Goal: Information Seeking & Learning: Learn about a topic

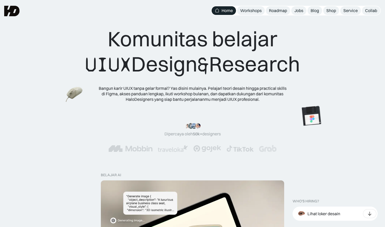
drag, startPoint x: 202, startPoint y: 62, endPoint x: 215, endPoint y: 72, distance: 16.6
click at [215, 72] on div "Komunitas belajar UIUX Design & Research" at bounding box center [192, 51] width 215 height 51
click at [195, 54] on div "Komunitas belajar UIUX Design & Research" at bounding box center [192, 51] width 215 height 51
click at [240, 84] on img at bounding box center [239, 82] width 29 height 30
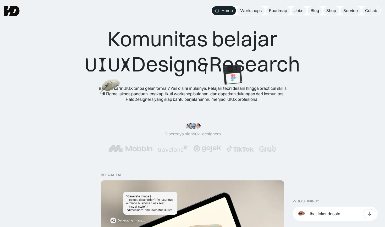
click at [120, 90] on img at bounding box center [110, 87] width 20 height 19
click at [199, 89] on img at bounding box center [201, 89] width 20 height 19
click at [215, 90] on img at bounding box center [217, 87] width 20 height 19
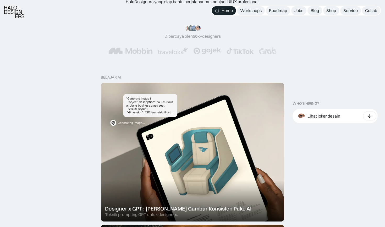
scroll to position [105, 0]
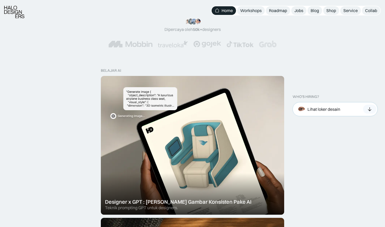
click at [307, 106] on img at bounding box center [302, 110] width 12 height 12
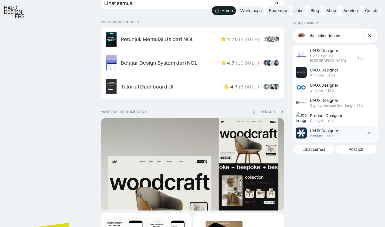
scroll to position [853, 0]
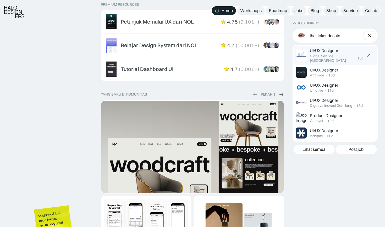
click at [313, 48] on div "UI/UX Designer" at bounding box center [324, 51] width 29 height 6
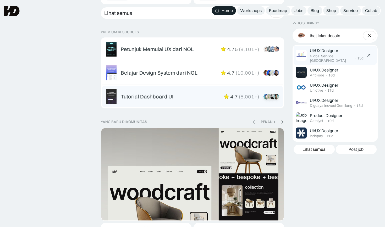
scroll to position [823, 0]
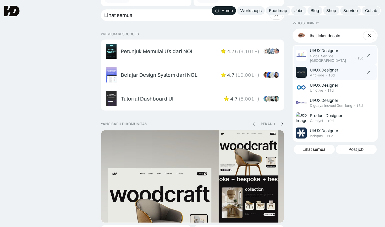
click at [318, 73] on div "Antikode" at bounding box center [317, 75] width 14 height 4
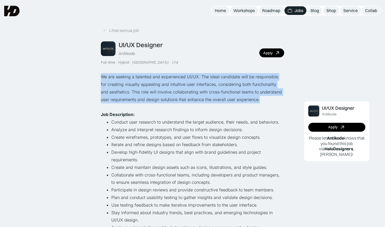
drag, startPoint x: 261, startPoint y: 99, endPoint x: 229, endPoint y: 68, distance: 44.9
click at [229, 68] on div "Lihat semua job UI/UX Designer Antikode Full-time · Hybrid · Tangerang · 17d Ap…" at bounding box center [192, 162] width 183 height 304
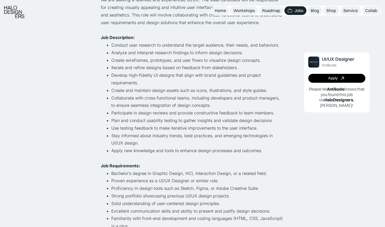
scroll to position [79, 0]
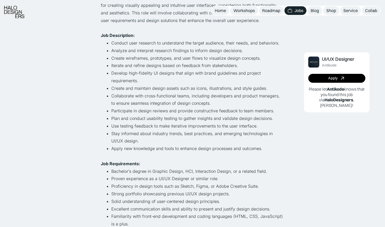
click at [174, 97] on li "Collaborate with cross-functional teams, including developers and product manag…" at bounding box center [197, 99] width 173 height 15
click at [186, 110] on li "Participate in design reviews and provide constructive feedback to team members." at bounding box center [197, 111] width 173 height 8
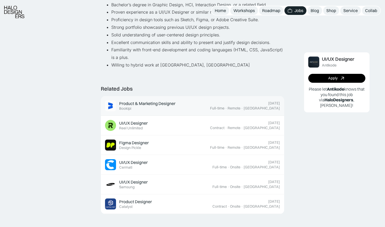
scroll to position [250, 0]
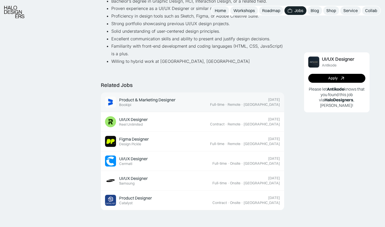
click at [128, 97] on div "Product & Marketing Designer" at bounding box center [147, 100] width 56 height 6
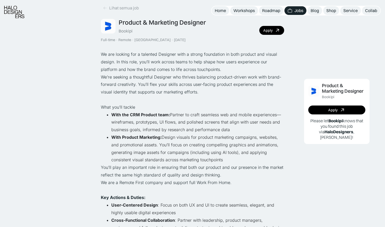
scroll to position [26, 0]
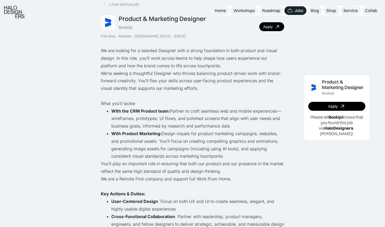
click at [135, 107] on li "With the CRM Product team: Partner to craft seamless web and mobile experiences…" at bounding box center [197, 118] width 173 height 23
click at [142, 109] on strong "With the CRM Product team:" at bounding box center [140, 111] width 59 height 5
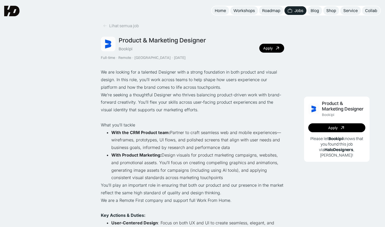
scroll to position [0, 0]
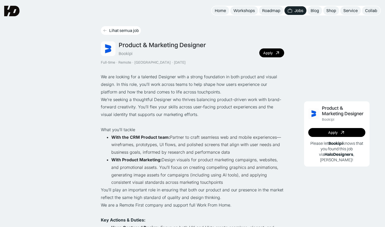
click at [123, 30] on div "Lihat semua job" at bounding box center [124, 31] width 30 height 6
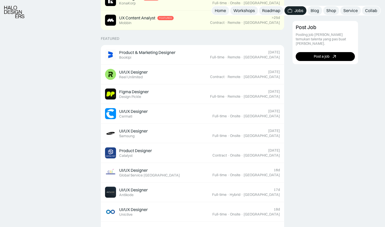
scroll to position [181, 0]
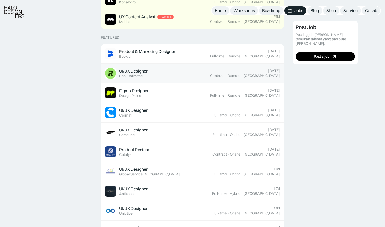
click at [158, 70] on div "UI/UX Designer Featured Reel Unlimited" at bounding box center [157, 73] width 105 height 11
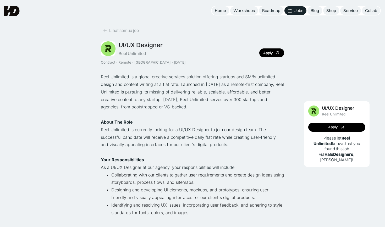
click at [153, 82] on p "Reel Unlimited is a global creative services solution offering startups and SMB…" at bounding box center [192, 92] width 183 height 38
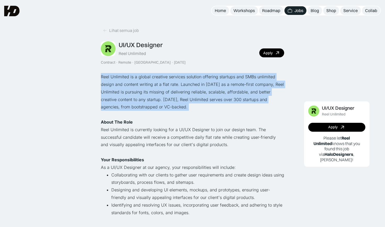
click at [153, 82] on p "Reel Unlimited is a global creative services solution offering startups and SMB…" at bounding box center [192, 92] width 183 height 38
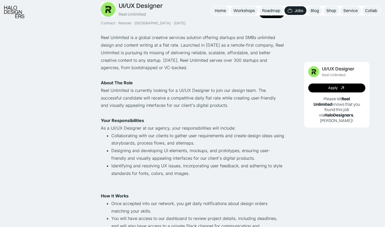
scroll to position [40, 0]
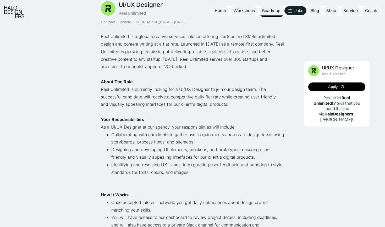
click at [160, 86] on p "Reel Unlimited is currently looking for a UI/UX Designer to join our design tea…" at bounding box center [192, 97] width 183 height 23
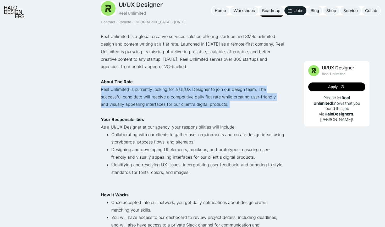
click at [160, 86] on p "Reel Unlimited is currently looking for a UI/UX Designer to join our design tea…" at bounding box center [192, 97] width 183 height 23
click at [183, 96] on p "Reel Unlimited is currently looking for a UI/UX Designer to join our design tea…" at bounding box center [192, 97] width 183 height 23
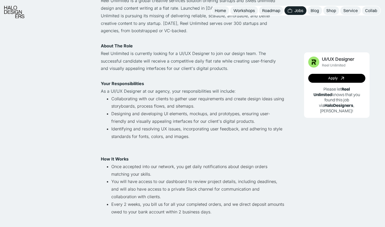
scroll to position [77, 0]
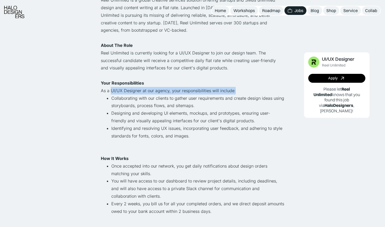
drag, startPoint x: 111, startPoint y: 86, endPoint x: 135, endPoint y: 91, distance: 24.7
click at [135, 91] on p "As a UI/UX Designer at our agency, your responsibilities will include:" at bounding box center [192, 91] width 183 height 8
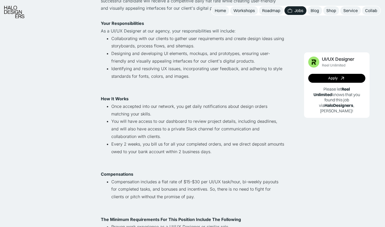
scroll to position [137, 0]
click at [144, 106] on li "Once accepted into our network, you get daily notifications about design orders…" at bounding box center [197, 109] width 173 height 15
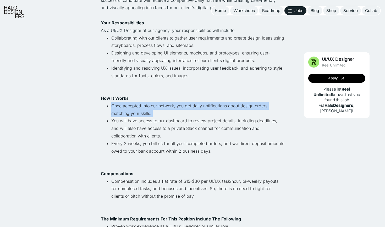
click at [144, 106] on li "Once accepted into our network, you get daily notifications about design orders…" at bounding box center [197, 109] width 173 height 15
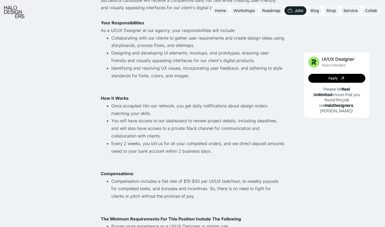
click at [144, 106] on li "Once accepted into our network, you get daily notifications about design orders…" at bounding box center [197, 109] width 173 height 15
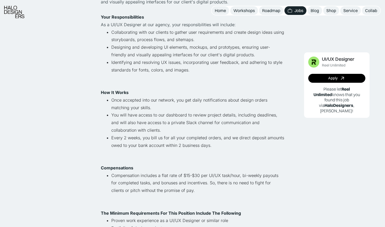
scroll to position [144, 0]
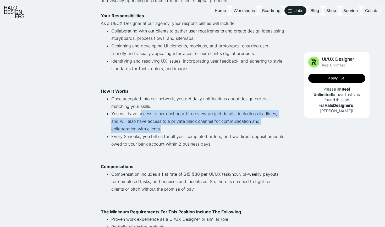
drag, startPoint x: 145, startPoint y: 126, endPoint x: 139, endPoint y: 109, distance: 17.7
click at [139, 110] on li "You will have access to our dashboard to review project details, including dead…" at bounding box center [197, 121] width 173 height 23
drag, startPoint x: 139, startPoint y: 120, endPoint x: 128, endPoint y: 105, distance: 18.1
click at [128, 110] on li "You will have access to our dashboard to review project details, including dead…" at bounding box center [197, 121] width 173 height 23
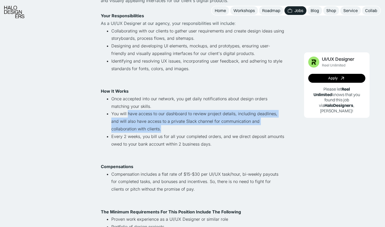
click at [128, 110] on li "You will have access to our dashboard to review project details, including dead…" at bounding box center [197, 121] width 173 height 23
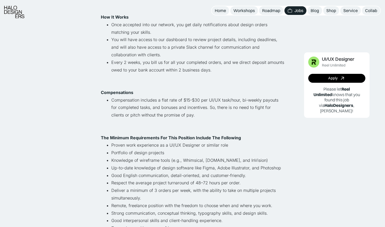
scroll to position [229, 0]
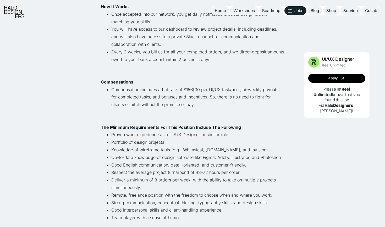
click at [177, 86] on li "Compensation includes a flat rate of $15-$30 per UI/UX task/hour, bi-weekly pay…" at bounding box center [197, 101] width 173 height 30
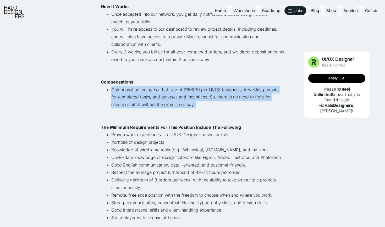
click at [177, 86] on li "Compensation includes a flat rate of $15-$30 per UI/UX task/hour, bi-weekly pay…" at bounding box center [197, 101] width 173 height 30
click at [183, 95] on li "Compensation includes a flat rate of $15-$30 per UI/UX task/hour, bi-weekly pay…" at bounding box center [197, 101] width 173 height 30
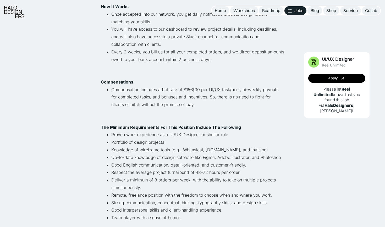
click at [216, 89] on li "Compensation includes a flat rate of $15-$30 per UI/UX task/hour, bi-weekly pay…" at bounding box center [197, 101] width 173 height 30
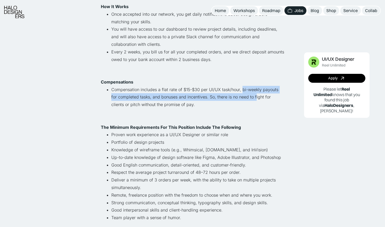
drag, startPoint x: 241, startPoint y: 84, endPoint x: 248, endPoint y: 90, distance: 9.5
click at [248, 90] on li "Compensation includes a flat rate of $15-$30 per UI/UX task/hour, bi-weekly pay…" at bounding box center [197, 101] width 173 height 30
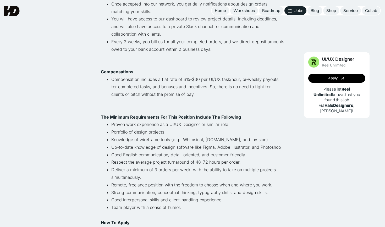
scroll to position [237, 0]
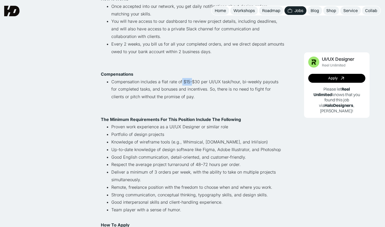
drag, startPoint x: 182, startPoint y: 74, endPoint x: 192, endPoint y: 75, distance: 10.1
click at [192, 78] on li "Compensation includes a flat rate of $15-$30 per UI/UX task/hour, bi-weekly pay…" at bounding box center [197, 93] width 173 height 30
click at [200, 78] on li "Compensation includes a flat rate of $15-$30 per UI/UX task/hour, bi-weekly pay…" at bounding box center [197, 93] width 173 height 30
drag, startPoint x: 202, startPoint y: 77, endPoint x: 223, endPoint y: 77, distance: 20.2
click at [223, 78] on li "Compensation includes a flat rate of $15-$30 per UI/UX task/hour, bi-weekly pay…" at bounding box center [197, 93] width 173 height 30
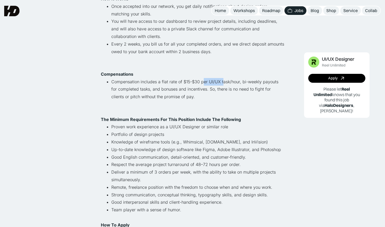
click at [223, 78] on li "Compensation includes a flat rate of $15-$30 per UI/UX task/hour, bi-weekly pay…" at bounding box center [197, 93] width 173 height 30
drag, startPoint x: 182, startPoint y: 76, endPoint x: 239, endPoint y: 73, distance: 56.4
click at [239, 78] on li "Compensation includes a flat rate of $15-$30 per UI/UX task/hour, bi-weekly pay…" at bounding box center [197, 93] width 173 height 30
click at [218, 78] on li "Compensation includes a flat rate of $15-$30 per UI/UX task/hour, bi-weekly pay…" at bounding box center [197, 93] width 173 height 30
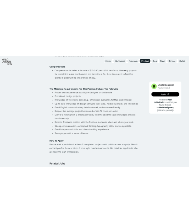
scroll to position [289, 0]
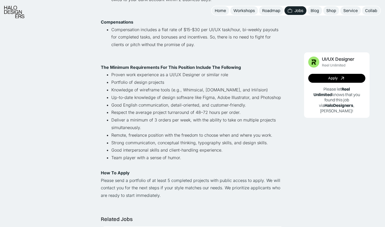
click at [183, 109] on li "Respect the average project turnaround of 48–72 hours per order." at bounding box center [197, 113] width 173 height 8
click at [203, 109] on li "Respect the average project turnaround of 48–72 hours per order." at bounding box center [197, 113] width 173 height 8
drag, startPoint x: 195, startPoint y: 105, endPoint x: 208, endPoint y: 105, distance: 12.9
click at [208, 109] on li "Respect the average project turnaround of 48–72 hours per order." at bounding box center [197, 113] width 173 height 8
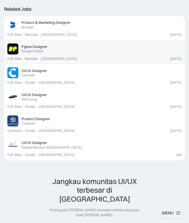
scroll to position [541, 0]
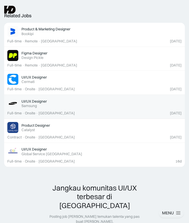
click at [55, 99] on div "UI/UX Designer Featured" at bounding box center [101, 101] width 160 height 5
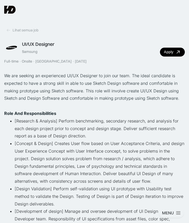
click at [44, 74] on p "We are seeking an experienced UI/UX Designer to join our team. The ideal candid…" at bounding box center [94, 87] width 181 height 30
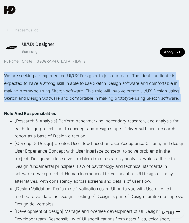
click at [44, 74] on p "We are seeking an experienced UI/UX Designer to join our team. The ideal candid…" at bounding box center [94, 87] width 181 height 30
click at [47, 79] on p "We are seeking an experienced UI/UX Designer to join our team. The ideal candid…" at bounding box center [94, 87] width 181 height 30
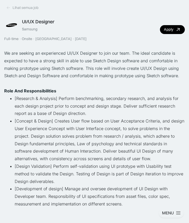
scroll to position [23, 0]
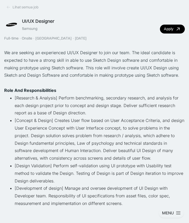
click at [38, 119] on li "[Concept & Design] Creates User flow based on User Acceptance Criteria, and des…" at bounding box center [100, 139] width 170 height 45
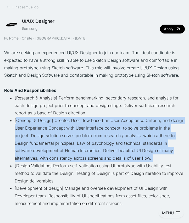
click at [38, 119] on li "[Concept & Design] Creates User flow based on User Acceptance Criteria, and des…" at bounding box center [100, 139] width 170 height 45
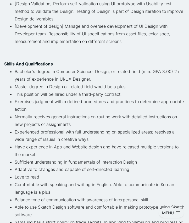
scroll to position [186, 0]
click at [47, 84] on li "Master degree in Design or related field would be a plus" at bounding box center [100, 87] width 170 height 8
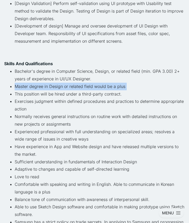
click at [47, 84] on li "Master degree in Design or related field would be a plus" at bounding box center [100, 87] width 170 height 8
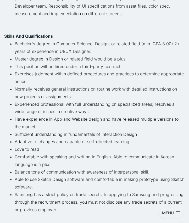
scroll to position [224, 0]
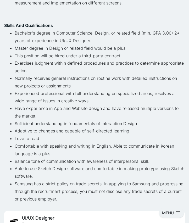
click at [49, 52] on li "This position will be hired under a third-party contract." at bounding box center [100, 56] width 170 height 8
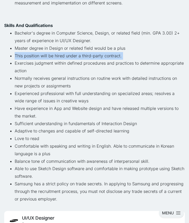
click at [49, 52] on li "This position will be hired under a third-party contract." at bounding box center [100, 56] width 170 height 8
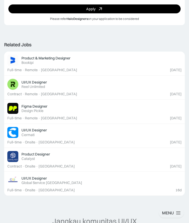
scroll to position [453, 0]
